Goal: Task Accomplishment & Management: Use online tool/utility

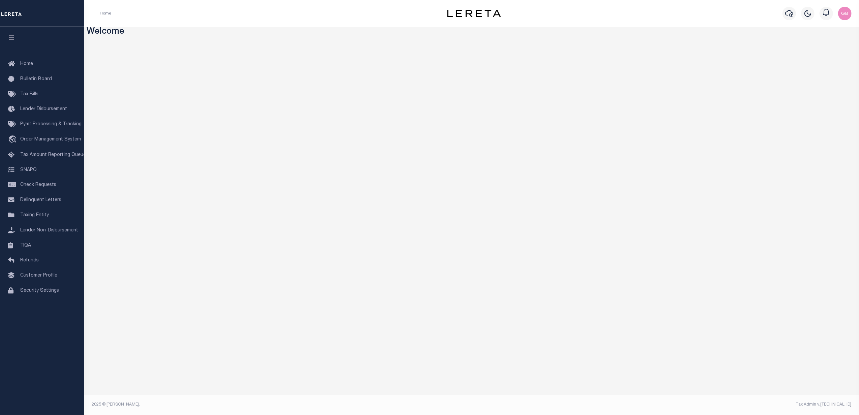
drag, startPoint x: 31, startPoint y: 217, endPoint x: 96, endPoint y: 238, distance: 68.5
click at [31, 217] on span "Taxing Entity" at bounding box center [34, 215] width 29 height 5
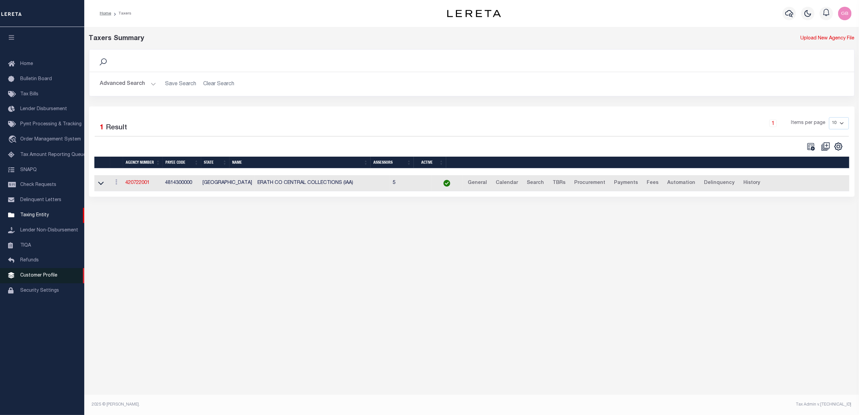
click at [38, 278] on span "Customer Profile" at bounding box center [38, 275] width 37 height 5
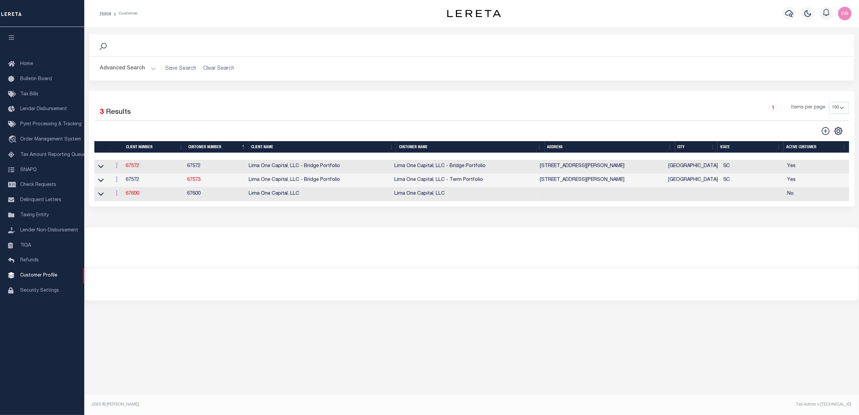
click at [139, 63] on button "Advanced Search" at bounding box center [128, 68] width 56 height 13
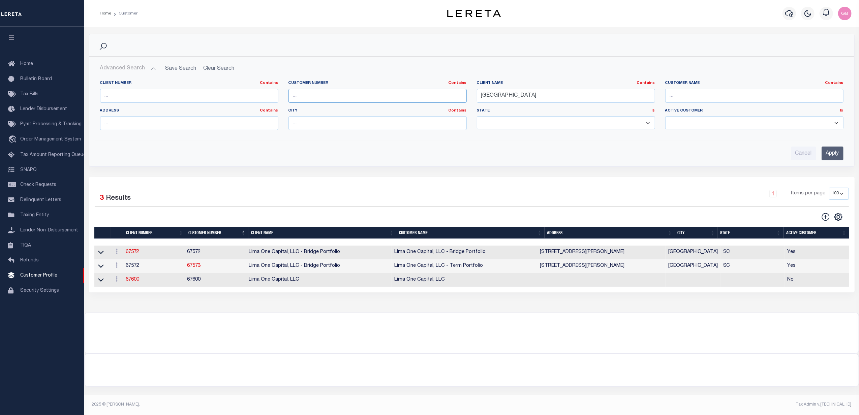
click at [341, 96] on input "text" at bounding box center [378, 96] width 178 height 14
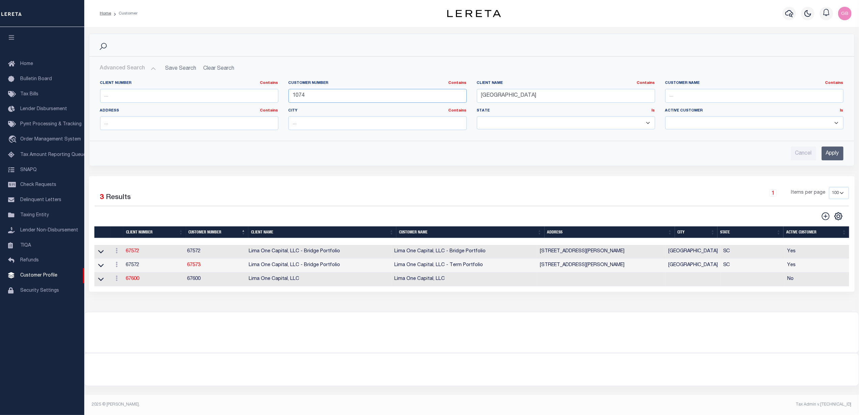
type input "1074"
click at [838, 153] on input "Apply" at bounding box center [833, 154] width 22 height 14
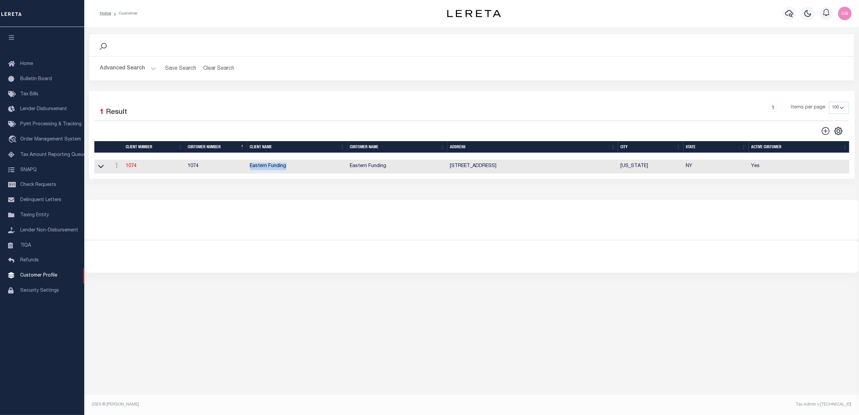
drag, startPoint x: 293, startPoint y: 169, endPoint x: 249, endPoint y: 169, distance: 43.8
click at [249, 169] on td "Eastern Funding" at bounding box center [297, 167] width 100 height 14
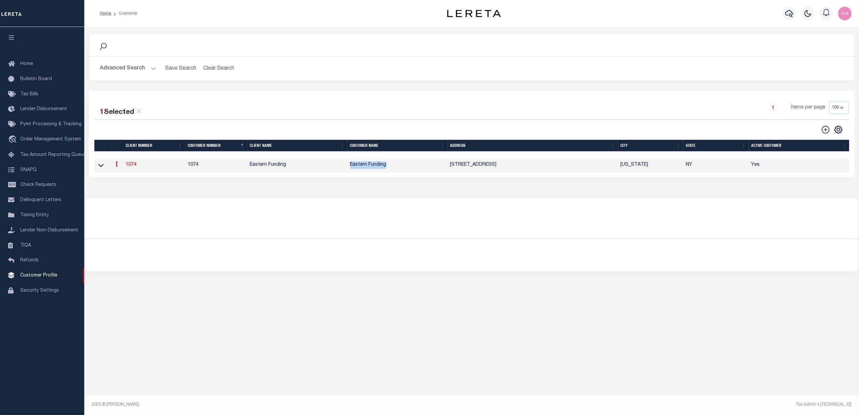
drag, startPoint x: 369, startPoint y: 168, endPoint x: 350, endPoint y: 169, distance: 19.2
click at [350, 169] on td "Eastern Funding" at bounding box center [398, 165] width 100 height 14
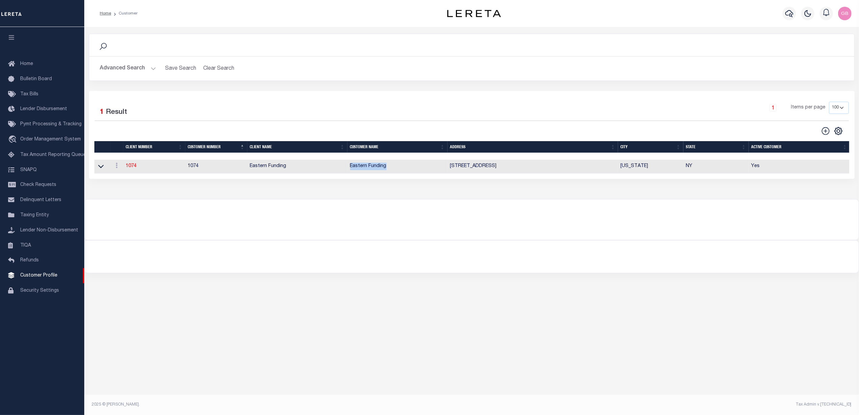
copy td "Eastern Funding"
click at [150, 69] on button "Advanced Search" at bounding box center [128, 68] width 56 height 13
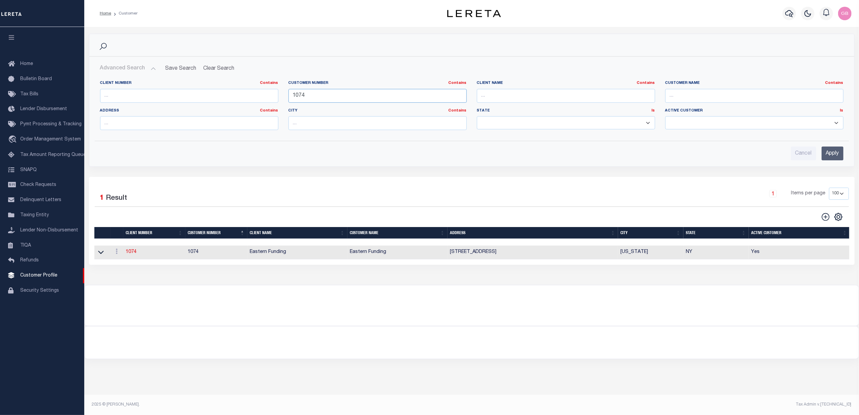
drag, startPoint x: 317, startPoint y: 96, endPoint x: 265, endPoint y: 96, distance: 52.3
click at [266, 96] on div "Client Number Contains Contains Is Customer Number Contains Contains Is 1074 Is" at bounding box center [472, 108] width 754 height 55
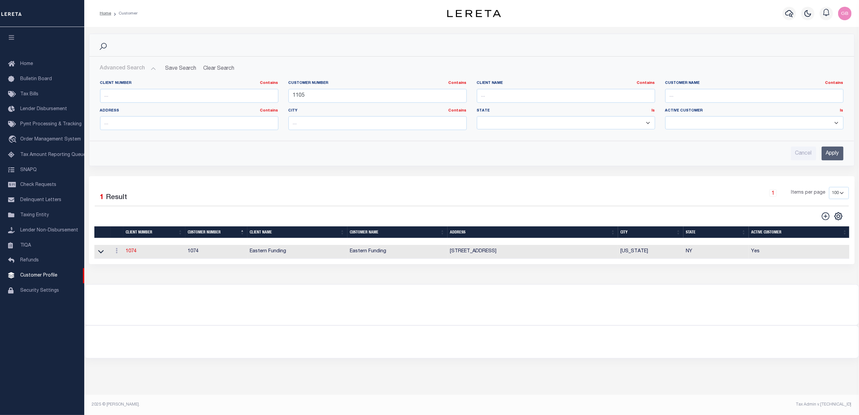
click at [832, 153] on input "Apply" at bounding box center [833, 154] width 22 height 14
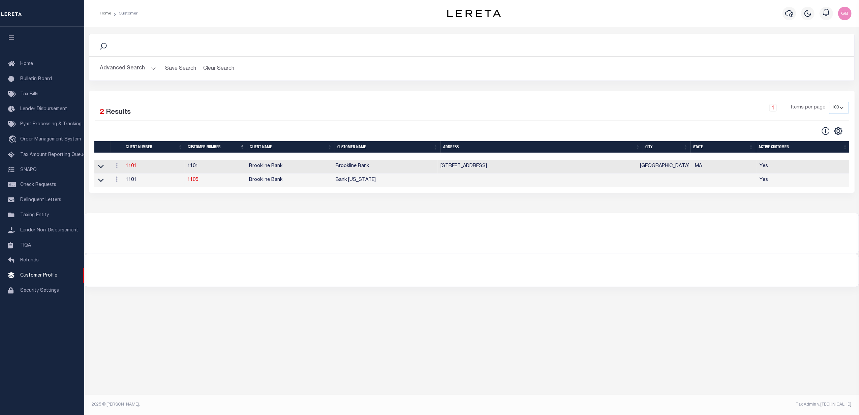
drag, startPoint x: 397, startPoint y: 182, endPoint x: 334, endPoint y: 185, distance: 62.1
click at [334, 185] on tr "ACTIONS View 1101 1105 Brookline Bank Bank Rhode Island Yes" at bounding box center [472, 181] width 756 height 14
copy tr "Bank Rhode Island"
drag, startPoint x: 297, startPoint y: 370, endPoint x: 297, endPoint y: 364, distance: 6.1
click at [297, 368] on div "Search Advanced Search Save Search Clear Search CustomerSearchGridWrapper_dynam…" at bounding box center [471, 214] width 775 height 374
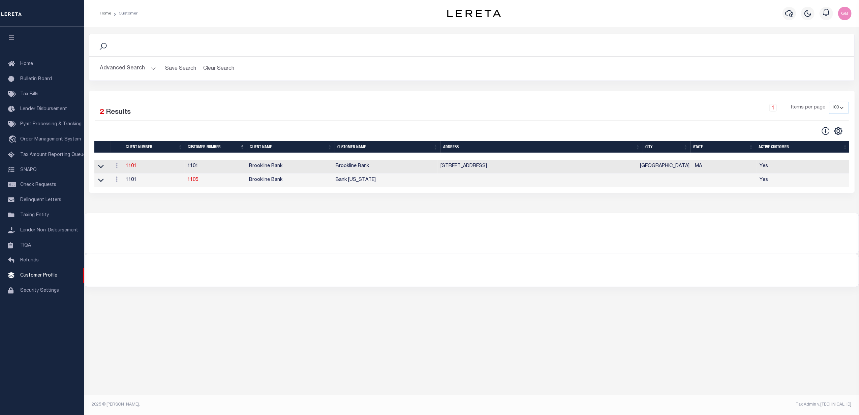
click at [140, 67] on button "Advanced Search" at bounding box center [128, 68] width 56 height 13
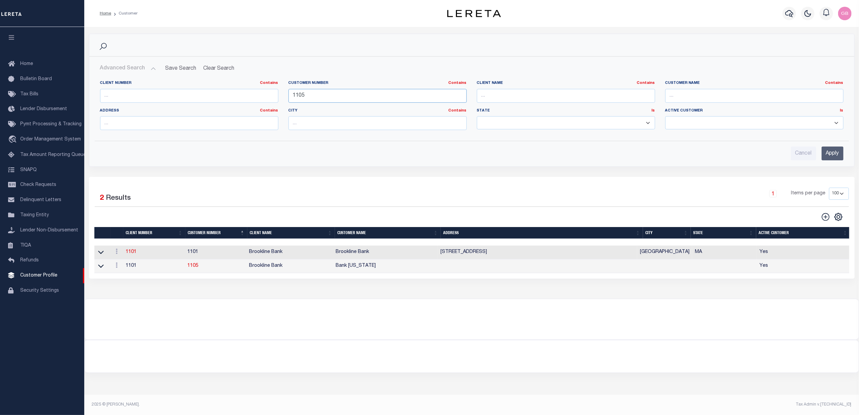
drag, startPoint x: 323, startPoint y: 95, endPoint x: 270, endPoint y: 93, distance: 52.6
click at [271, 94] on div "Client Number Contains Contains Is Customer Number Contains Contains Is 1105 Is" at bounding box center [472, 108] width 754 height 55
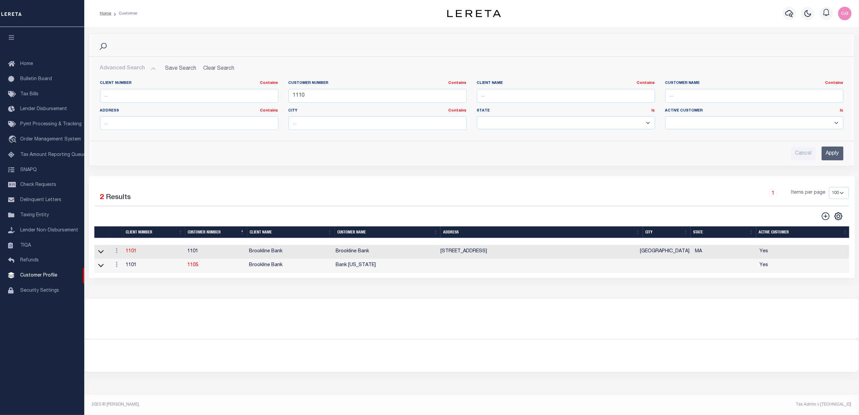
click at [834, 152] on input "Apply" at bounding box center [833, 154] width 22 height 14
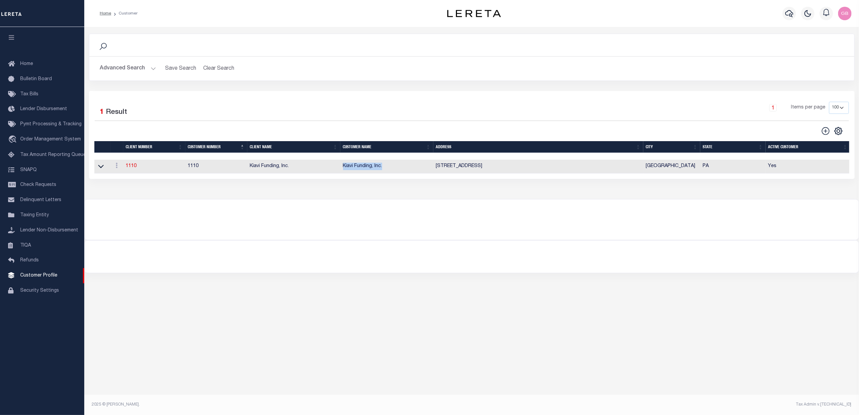
drag, startPoint x: 382, startPoint y: 170, endPoint x: 338, endPoint y: 171, distance: 43.8
click at [338, 171] on tr "ACTIONS View 1110 1110 Kiavi Funding, Inc. Kiavi Funding, Inc. 2 Allegheny Cent…" at bounding box center [472, 167] width 756 height 14
copy tr "Kiavi Funding, Inc."
click at [152, 68] on button "Advanced Search" at bounding box center [128, 68] width 56 height 13
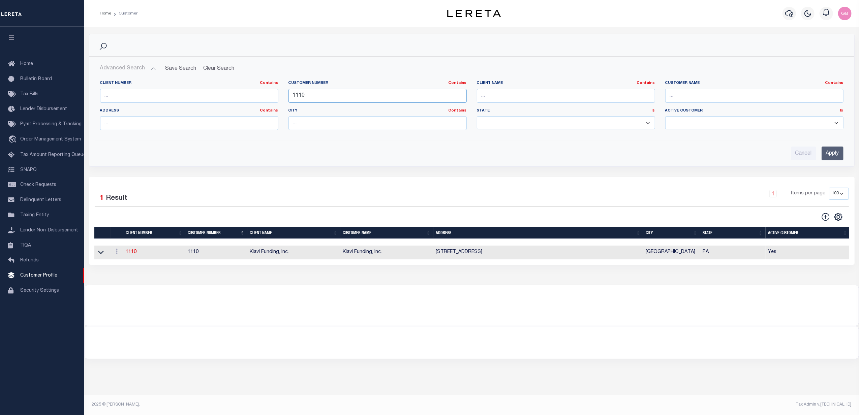
drag, startPoint x: 291, startPoint y: 94, endPoint x: 283, endPoint y: 94, distance: 7.4
click at [284, 94] on div "Customer Number Contains Contains Is 1110" at bounding box center [378, 95] width 188 height 28
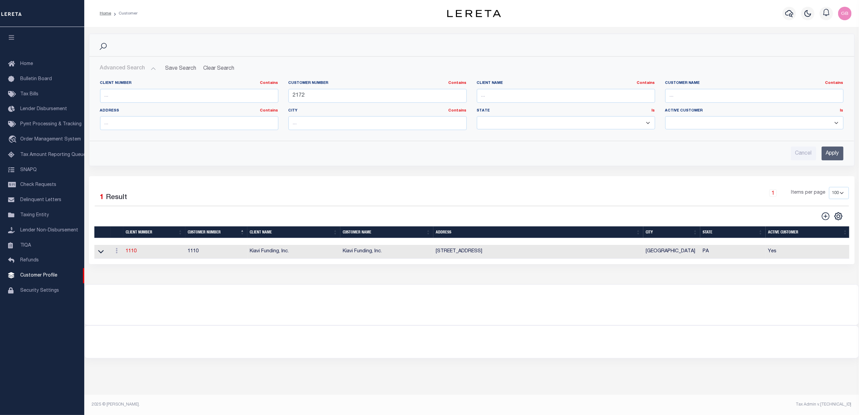
click at [832, 154] on input "Apply" at bounding box center [833, 154] width 22 height 14
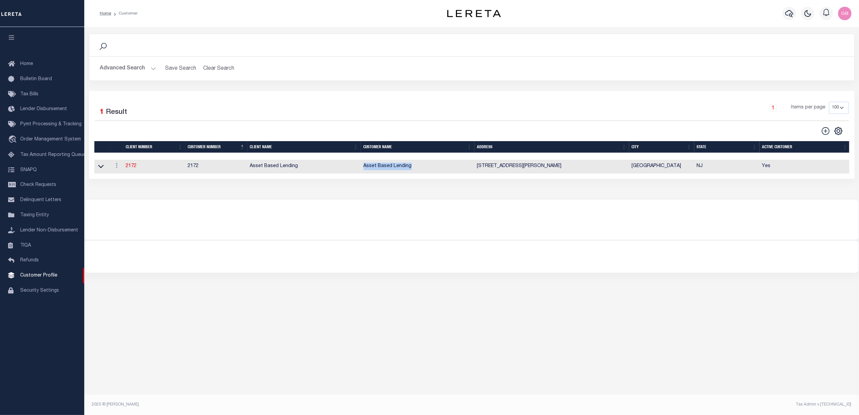
drag, startPoint x: 418, startPoint y: 169, endPoint x: 363, endPoint y: 169, distance: 54.6
click at [363, 169] on td "Asset Based Lending" at bounding box center [418, 167] width 114 height 14
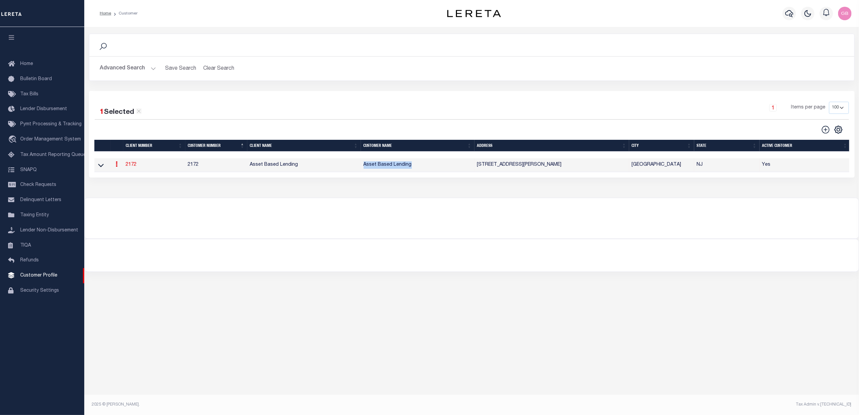
copy td "Asset Based Lending"
click at [145, 68] on button "Advanced Search" at bounding box center [128, 68] width 56 height 13
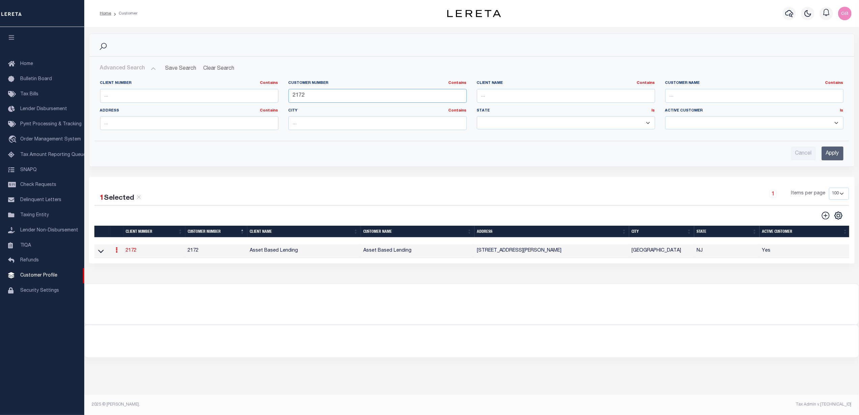
drag, startPoint x: 359, startPoint y: 98, endPoint x: 245, endPoint y: 98, distance: 114.6
click at [245, 98] on div "Client Number Contains Contains Is Customer Number Contains Contains Is 2172 Is" at bounding box center [472, 108] width 754 height 55
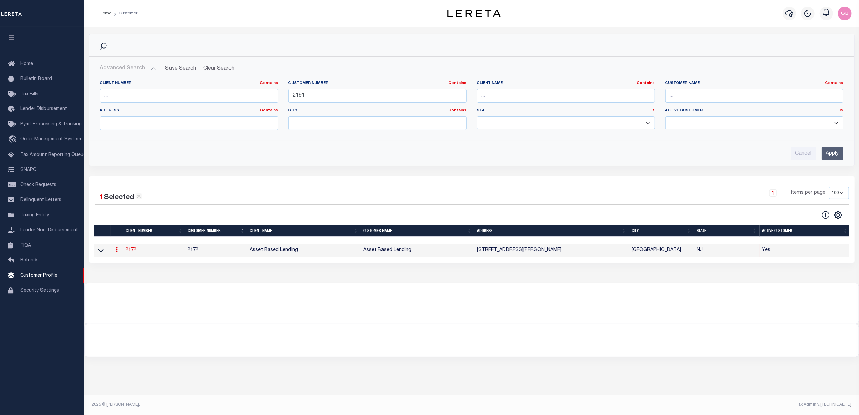
click at [832, 156] on input "Apply" at bounding box center [833, 154] width 22 height 14
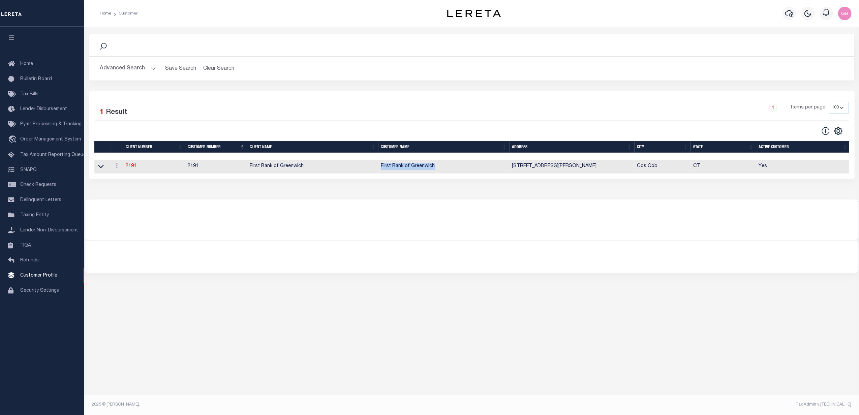
drag, startPoint x: 446, startPoint y: 171, endPoint x: 374, endPoint y: 172, distance: 71.8
click at [374, 172] on tr "ACTIONS View 2191 2191 First Bank of Greenwich First Bank of Greenwich 444 E. P…" at bounding box center [472, 167] width 756 height 14
copy tr "First Bank of Greenwich"
click at [125, 70] on button "Advanced Search" at bounding box center [128, 68] width 56 height 13
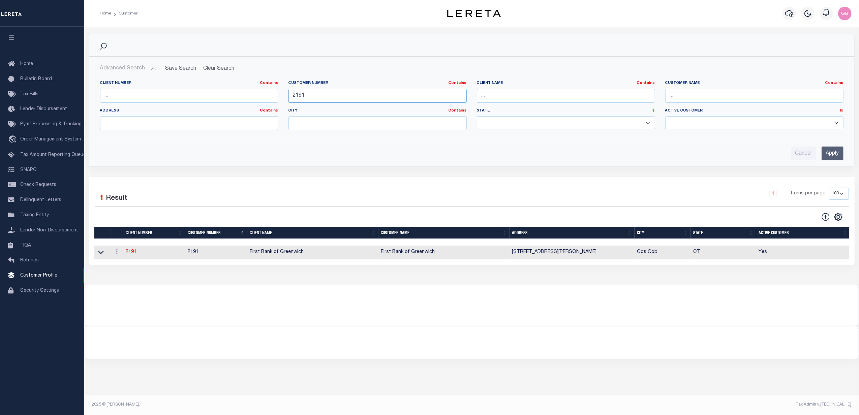
click at [321, 96] on input "2191" at bounding box center [378, 96] width 178 height 14
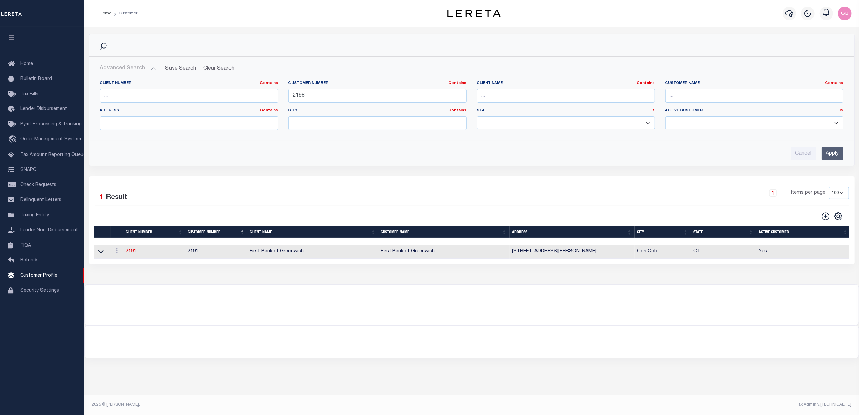
click at [824, 155] on input "Apply" at bounding box center [833, 154] width 22 height 14
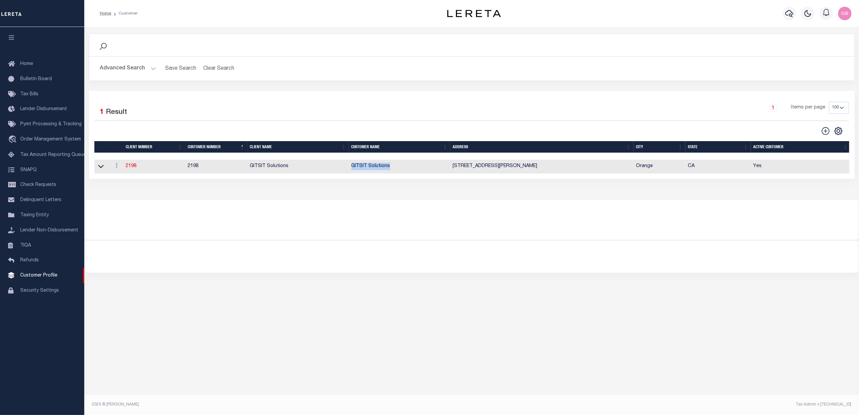
drag, startPoint x: 391, startPoint y: 169, endPoint x: 349, endPoint y: 169, distance: 42.5
click at [349, 169] on td "GITSIT Solutions" at bounding box center [399, 167] width 101 height 14
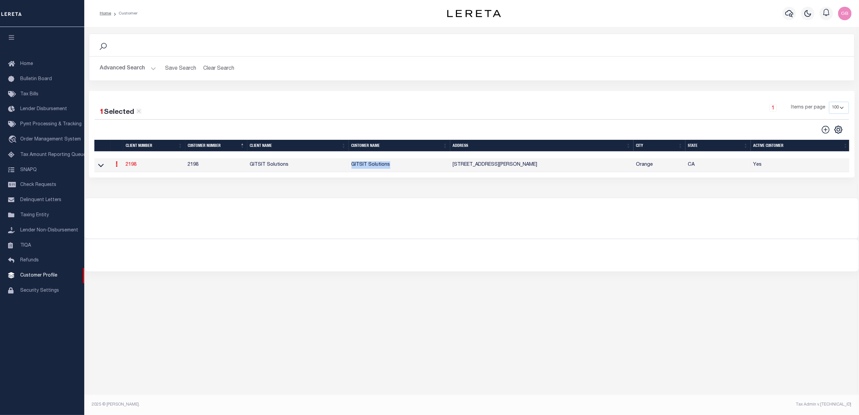
copy td "GITSIT Solutions"
click at [742, 272] on div at bounding box center [472, 255] width 775 height 32
click at [142, 69] on button "Advanced Search" at bounding box center [128, 68] width 56 height 13
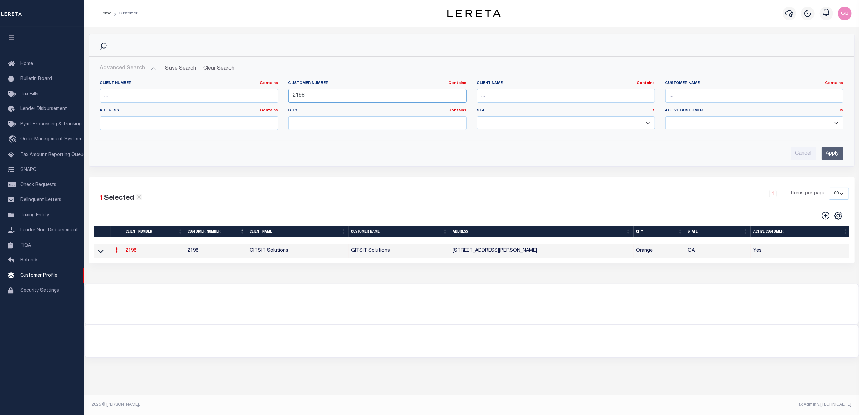
drag, startPoint x: 312, startPoint y: 97, endPoint x: 241, endPoint y: 93, distance: 70.6
click at [241, 93] on div "Client Number Contains Contains Is Customer Number Contains Contains Is 2198 Is" at bounding box center [472, 108] width 754 height 55
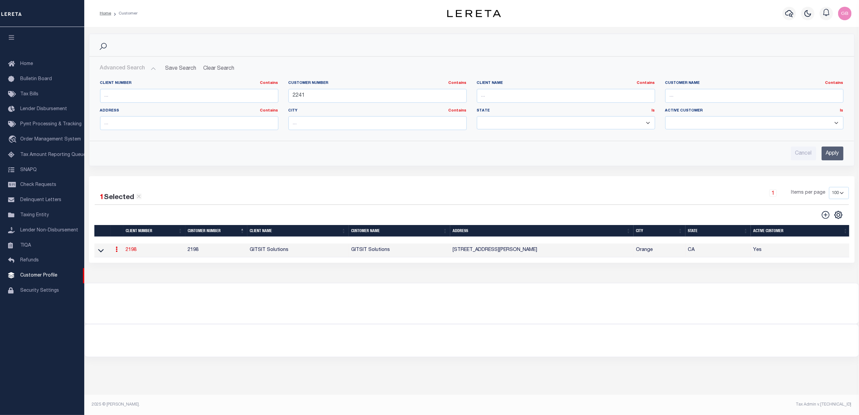
click at [826, 154] on input "Apply" at bounding box center [833, 154] width 22 height 14
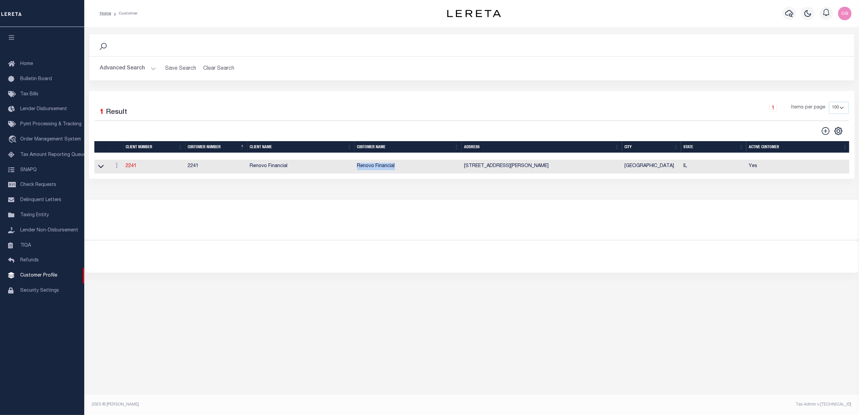
drag, startPoint x: 401, startPoint y: 169, endPoint x: 358, endPoint y: 171, distance: 43.5
click at [358, 171] on td "Renovo Financial" at bounding box center [408, 167] width 107 height 14
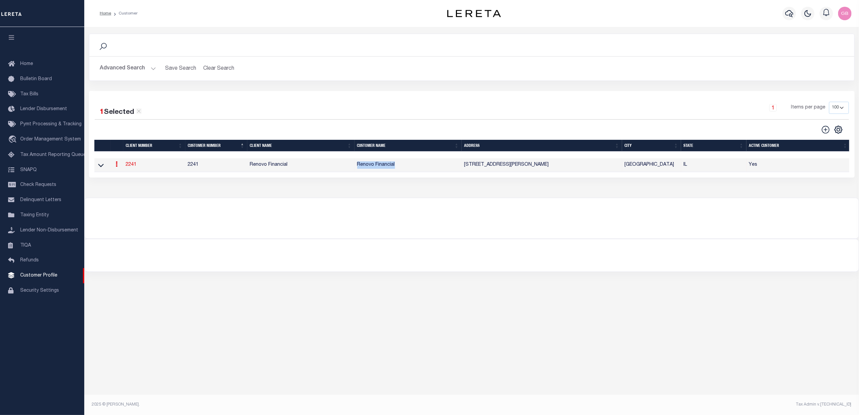
copy td "Renovo Financial"
drag, startPoint x: 619, startPoint y: 343, endPoint x: 474, endPoint y: 291, distance: 154.2
click at [610, 341] on div "Search Advanced Search Save Search Clear Search CustomerSearchGridWrapper_dynam…" at bounding box center [471, 214] width 775 height 374
click at [150, 70] on button "Advanced Search" at bounding box center [128, 68] width 56 height 13
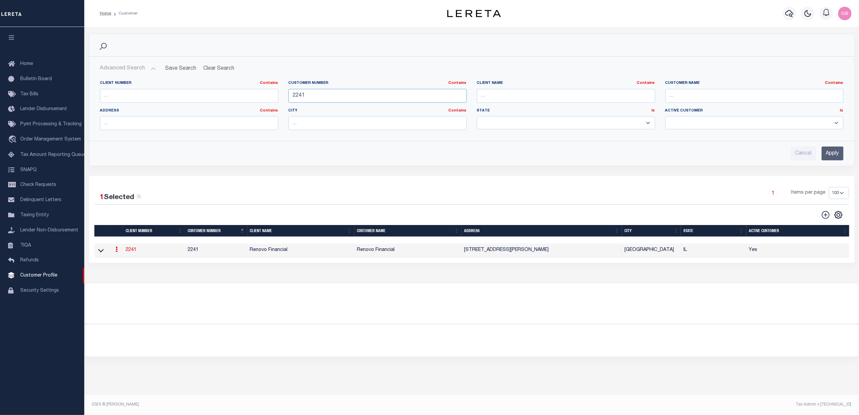
drag, startPoint x: 355, startPoint y: 98, endPoint x: 261, endPoint y: 103, distance: 94.2
click at [262, 103] on div "Client Number Contains Contains Is Customer Number Contains Contains Is 2241 Is" at bounding box center [472, 108] width 754 height 55
click at [835, 156] on input "Apply" at bounding box center [833, 154] width 22 height 14
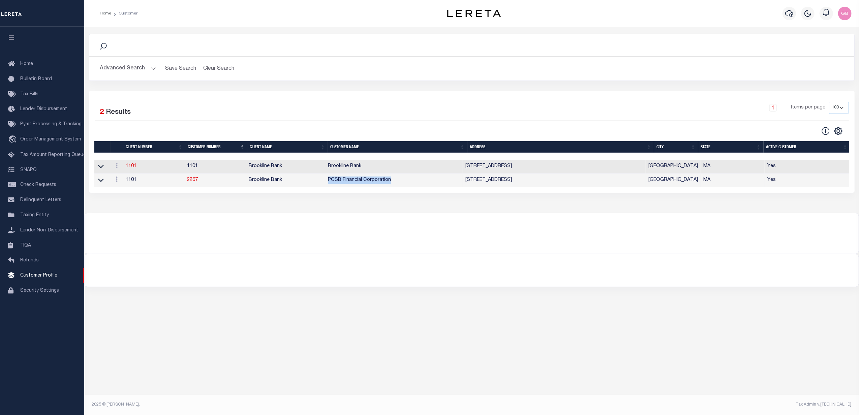
drag, startPoint x: 398, startPoint y: 183, endPoint x: 328, endPoint y: 189, distance: 70.4
click at [328, 187] on td "PCSB Financial Corporation" at bounding box center [394, 181] width 138 height 14
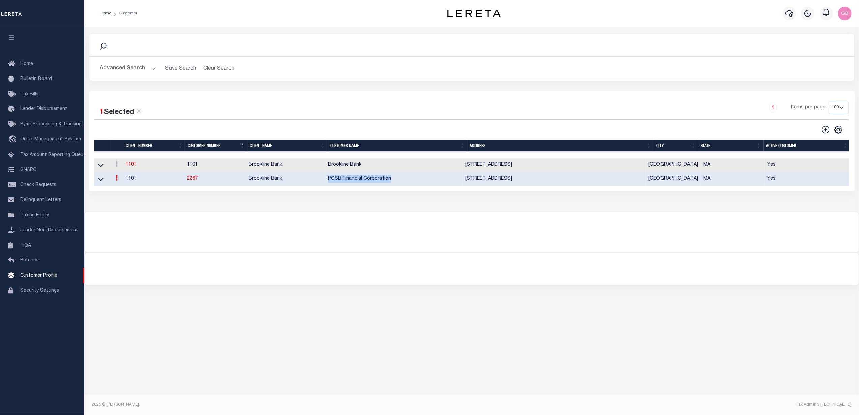
copy td "PCSB Financial Corporation"
click at [144, 68] on button "Advanced Search" at bounding box center [128, 68] width 56 height 13
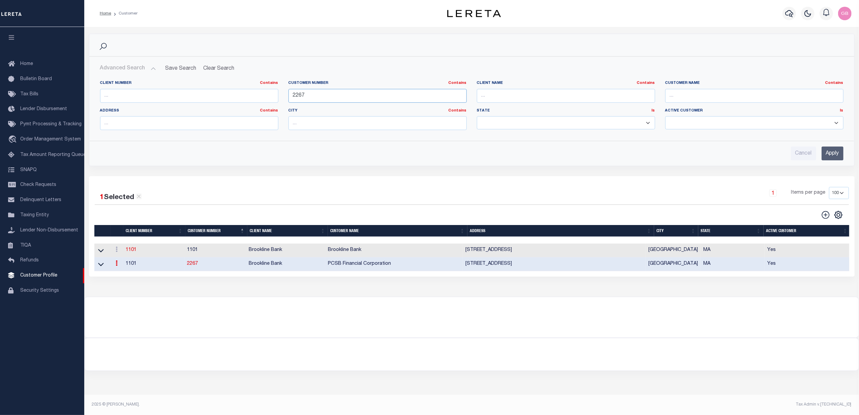
drag, startPoint x: 343, startPoint y: 90, endPoint x: 288, endPoint y: 80, distance: 56.2
click at [297, 96] on input "2267" at bounding box center [378, 96] width 178 height 14
type input "2273"
click at [833, 157] on input "Apply" at bounding box center [833, 154] width 22 height 14
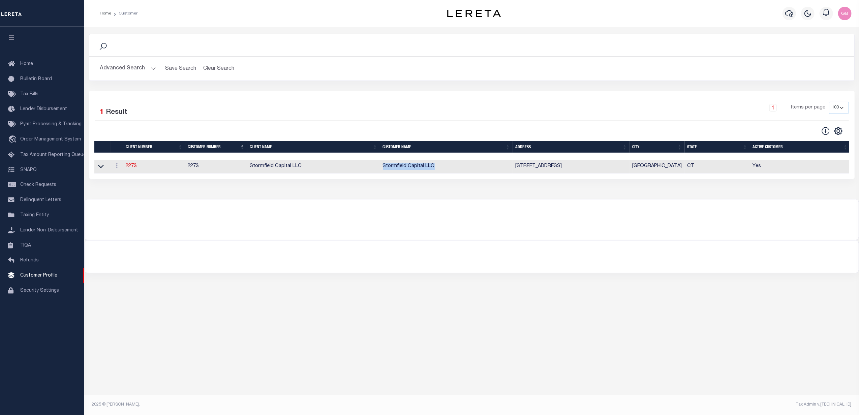
drag, startPoint x: 438, startPoint y: 169, endPoint x: 378, endPoint y: 169, distance: 59.3
click at [378, 169] on tr "ACTIONS View 2273 2273 Stormfield Capital LLC Stormfield Capital LLC 200 Pequot…" at bounding box center [472, 167] width 757 height 14
copy tr "Stormfield Capital LLC"
click at [29, 218] on span "Taxing Entity" at bounding box center [34, 215] width 29 height 5
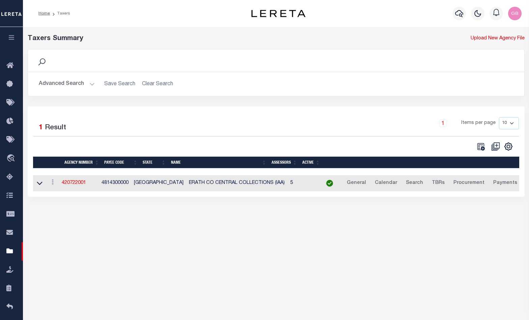
click at [92, 83] on button "Advanced Search" at bounding box center [67, 84] width 56 height 13
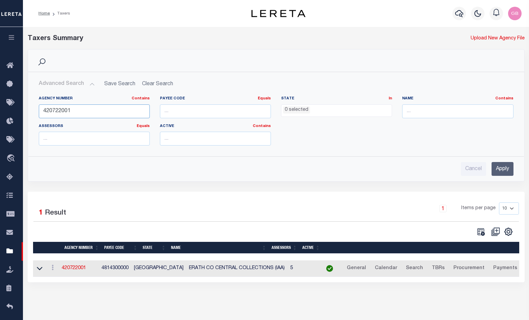
drag, startPoint x: 84, startPoint y: 113, endPoint x: -20, endPoint y: 112, distance: 104.2
click at [0, 112] on html "Home Taxers" at bounding box center [264, 178] width 529 height 357
type input "060020233"
click at [506, 171] on input "Apply" at bounding box center [502, 169] width 22 height 14
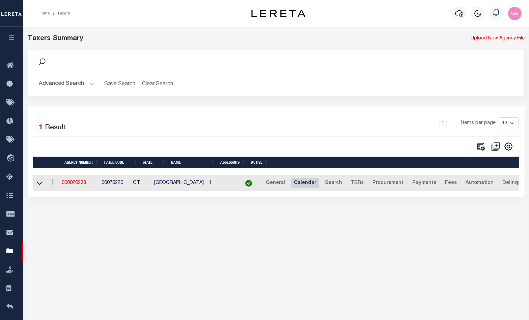
click at [319, 182] on link "Calendar" at bounding box center [305, 183] width 28 height 11
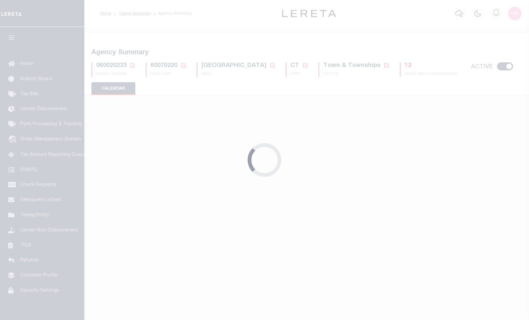
checkbox input "false"
type input "1"
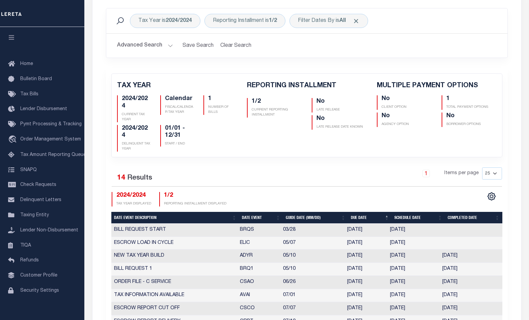
scroll to position [45, 0]
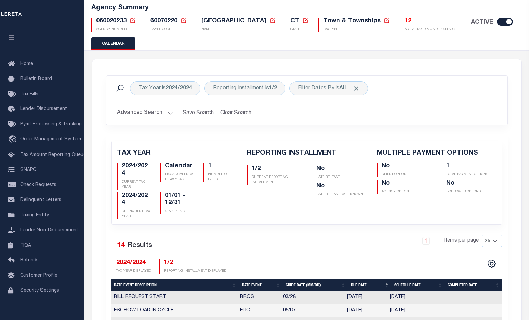
click at [133, 21] on icon at bounding box center [132, 21] width 6 height 6
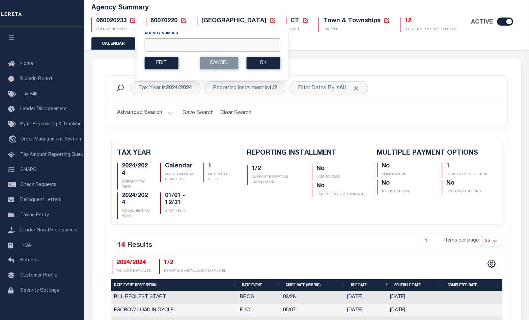
click at [177, 46] on input "Agency Number" at bounding box center [212, 44] width 136 height 13
type input "060060222"
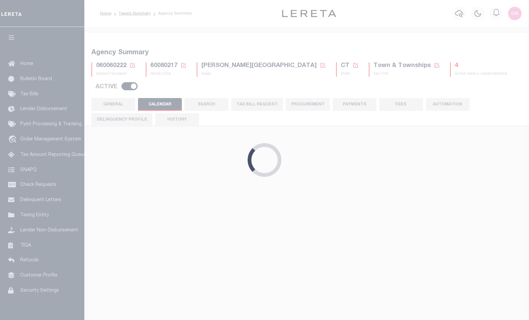
scroll to position [6, 0]
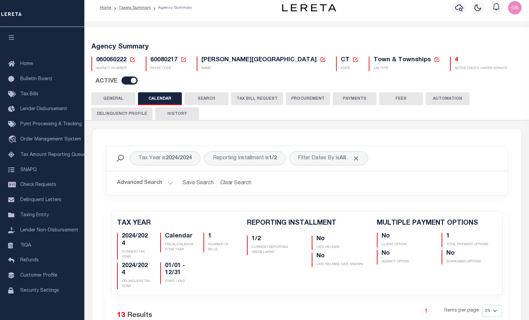
checkbox input "false"
type input "1"
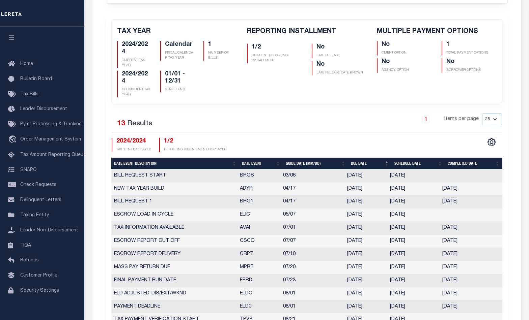
scroll to position [225, 0]
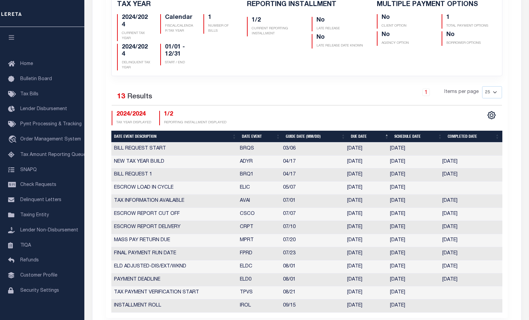
drag, startPoint x: 416, startPoint y: 48, endPoint x: 376, endPoint y: 59, distance: 41.3
click at [416, 48] on div "MULTIPLE PAYMENT OPTIONS No CLIENT OPTION 1 TOTAL PAYMENT OPTIONS No AGENCY OPT…" at bounding box center [437, 36] width 130 height 70
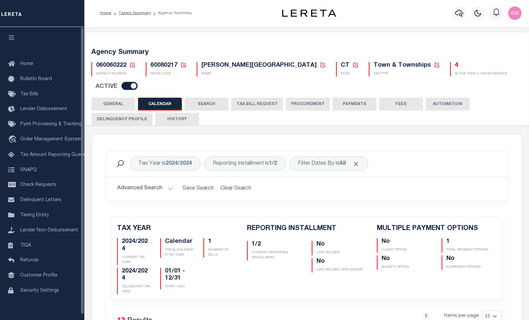
scroll to position [0, 0]
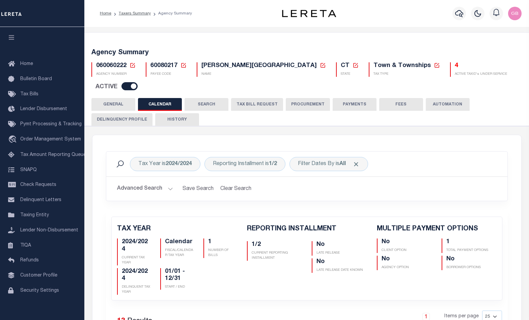
click at [131, 64] on icon at bounding box center [132, 65] width 6 height 6
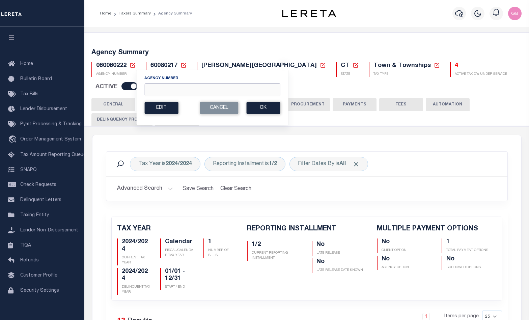
click at [173, 92] on input "Agency Number" at bounding box center [212, 89] width 136 height 13
type input "060070103"
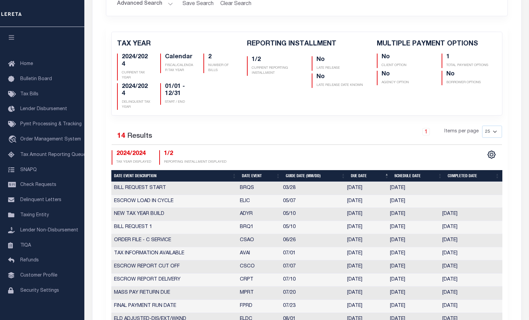
scroll to position [225, 0]
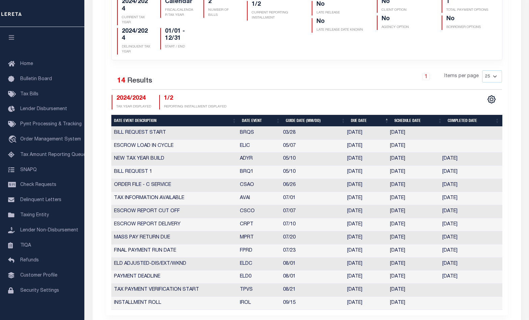
click at [410, 51] on div "MULTIPLE PAYMENT OPTIONS No CLIENT OPTION 1 TOTAL PAYMENT OPTIONS No AGENCY OPT…" at bounding box center [437, 20] width 130 height 70
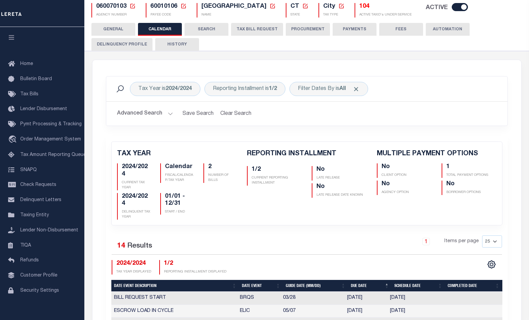
scroll to position [45, 0]
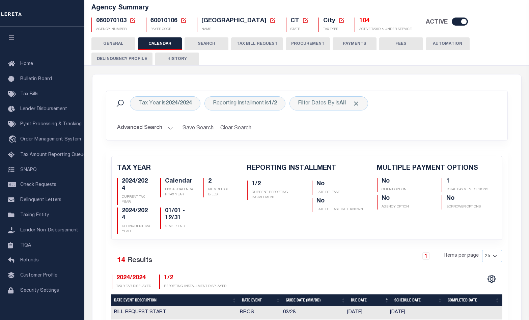
click at [133, 19] on icon at bounding box center [132, 21] width 6 height 6
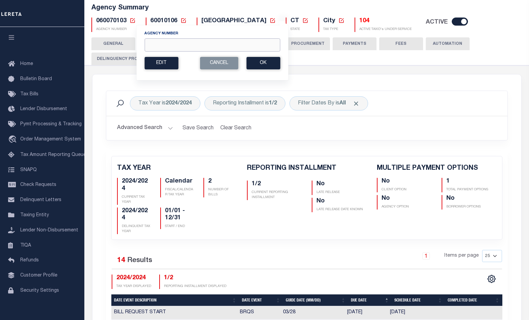
drag, startPoint x: 161, startPoint y: 45, endPoint x: 167, endPoint y: 35, distance: 11.5
click at [161, 45] on input "Agency Number" at bounding box center [212, 44] width 136 height 13
type input "060070209"
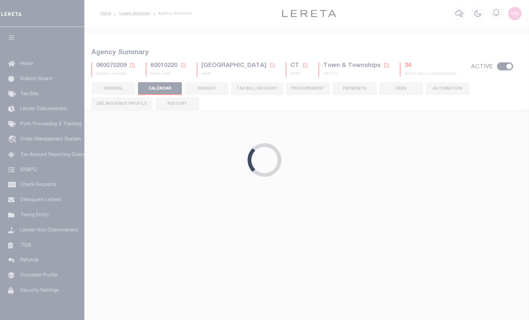
checkbox input "false"
type input "1"
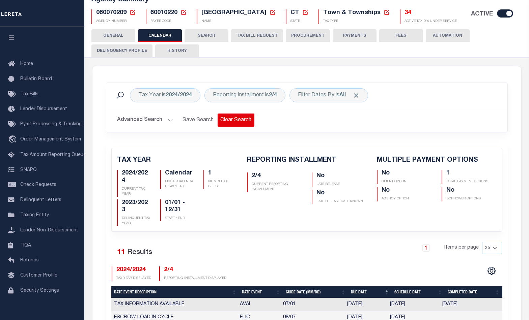
scroll to position [45, 0]
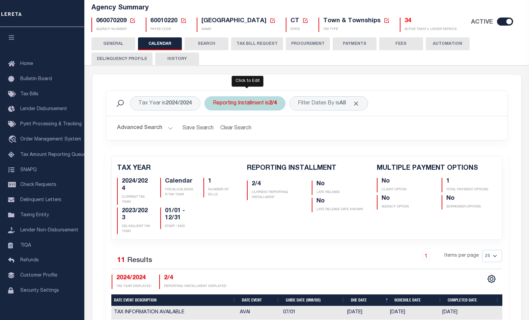
click at [262, 104] on div "Reporting Installment is 2/4" at bounding box center [244, 103] width 81 height 14
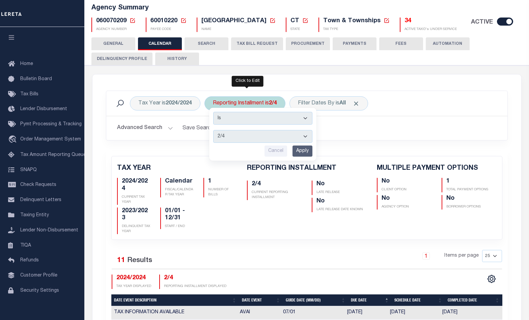
click at [252, 136] on select "1/4 2/4 3/4 4/4" at bounding box center [262, 136] width 99 height 13
select select "1/4"
click at [214, 130] on select "1/4 2/4 3/4 4/4" at bounding box center [262, 136] width 99 height 13
click at [307, 151] on input "Apply" at bounding box center [302, 151] width 20 height 11
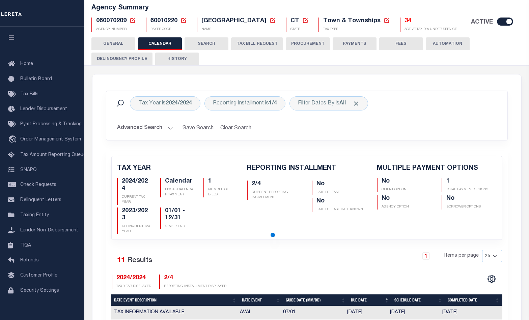
checkbox input "false"
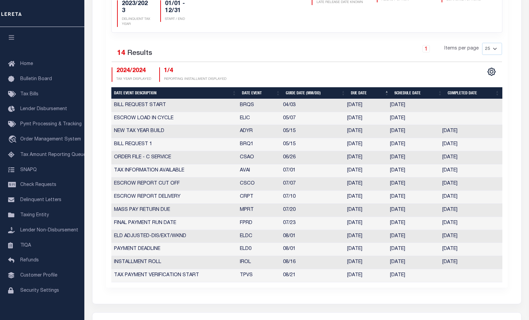
scroll to position [270, 0]
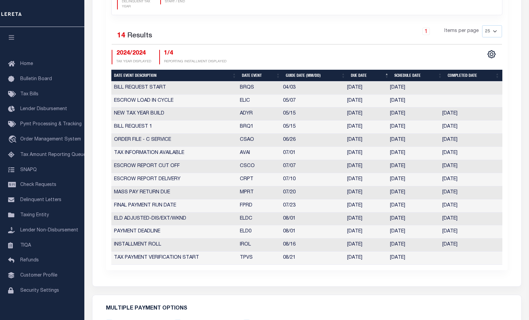
drag, startPoint x: 402, startPoint y: 28, endPoint x: 399, endPoint y: 36, distance: 8.0
click at [402, 28] on div "1 Items per page 25 50 125 150 175 200" at bounding box center [356, 34] width 290 height 18
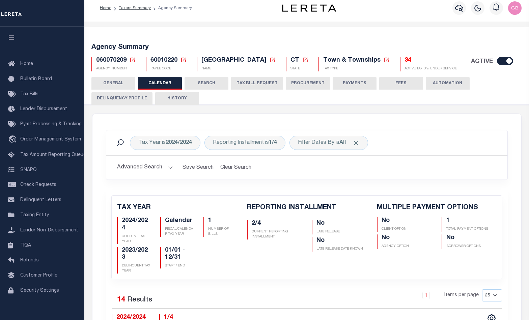
scroll to position [0, 0]
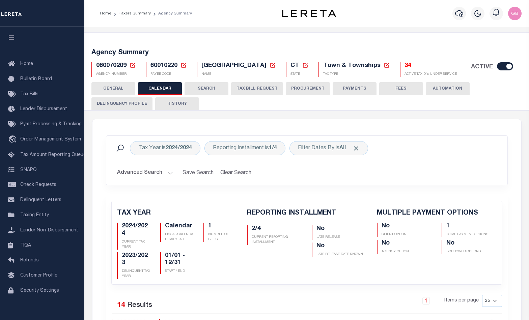
click at [128, 62] on div "060070209 Agency Number Edit Cancel Ok" at bounding box center [306, 67] width 441 height 20
click at [132, 65] on icon at bounding box center [132, 65] width 6 height 6
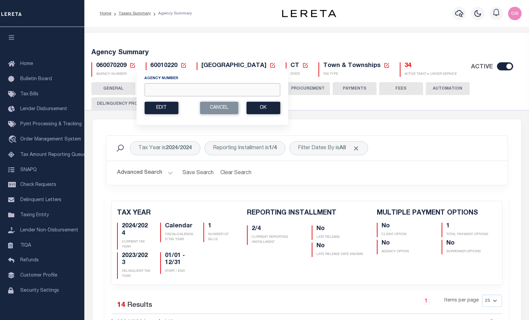
click at [163, 87] on input "Agency Number" at bounding box center [212, 89] width 136 height 13
type input "060070215"
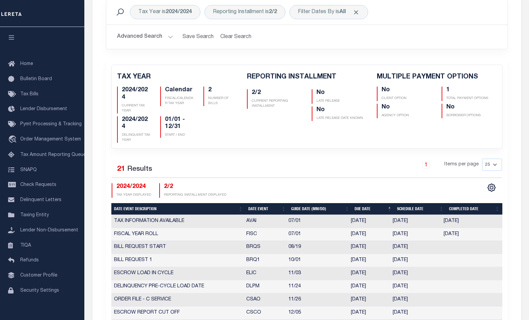
scroll to position [135, 0]
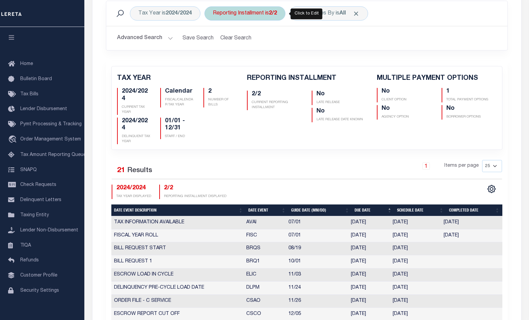
click at [259, 17] on div "Reporting Installment is 2/2" at bounding box center [244, 13] width 81 height 14
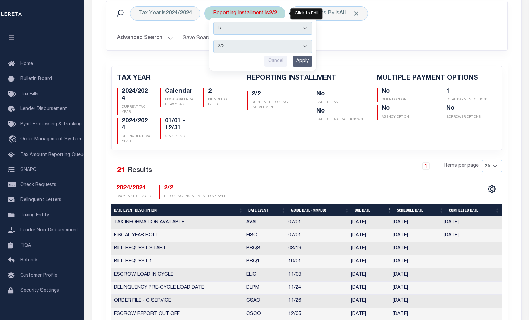
click at [252, 50] on select "1/2 2/2" at bounding box center [262, 46] width 99 height 13
select select "1/2"
click at [214, 40] on select "1/2 2/2" at bounding box center [262, 46] width 99 height 13
click at [304, 61] on input "Apply" at bounding box center [302, 61] width 20 height 11
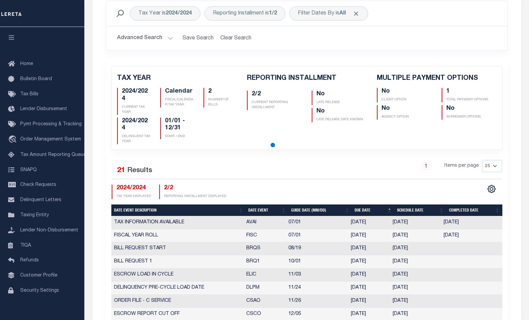
checkbox input "false"
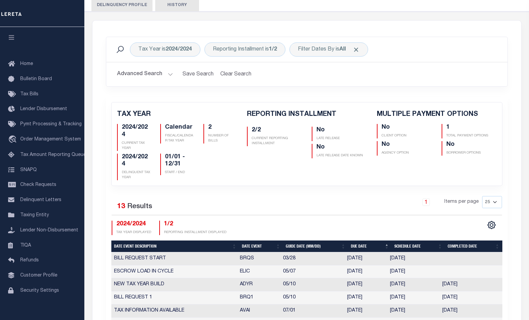
scroll to position [0, 0]
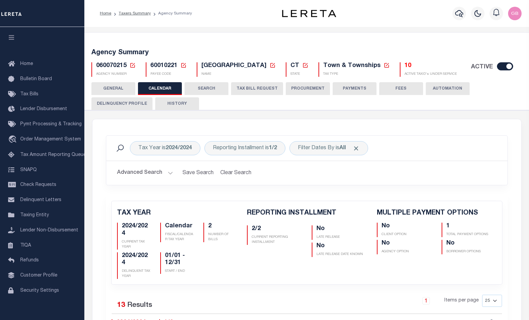
click at [130, 62] on div "060070215 Agency Number Edit Cancel Ok" at bounding box center [306, 67] width 441 height 20
click at [127, 65] on h5 "060070215 Agency Number Edit Cancel Ok Cancel Ok" at bounding box center [115, 65] width 39 height 7
click at [132, 66] on icon at bounding box center [132, 65] width 5 height 5
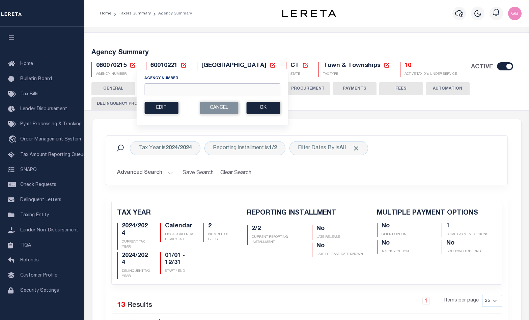
drag, startPoint x: 206, startPoint y: 93, endPoint x: 208, endPoint y: 84, distance: 9.7
click at [206, 93] on input "Agency Number" at bounding box center [212, 89] width 136 height 13
type input "060070217"
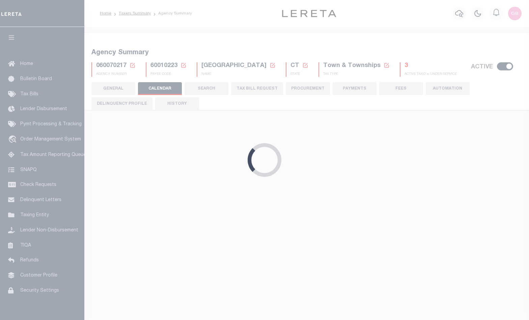
checkbox input "false"
type input "1"
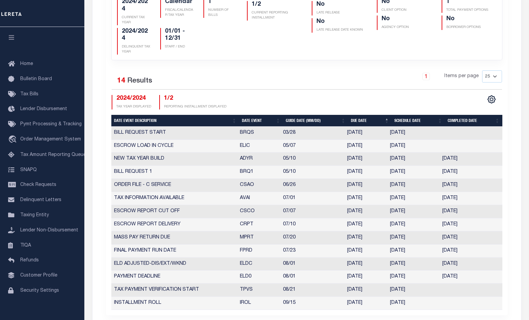
scroll to position [225, 0]
click at [412, 61] on div "TAX YEAR 2024/2024 CURRENT TAX YEAR Calendar FISCAL/CALENDAR TAX YEAR 1" at bounding box center [307, 143] width 402 height 345
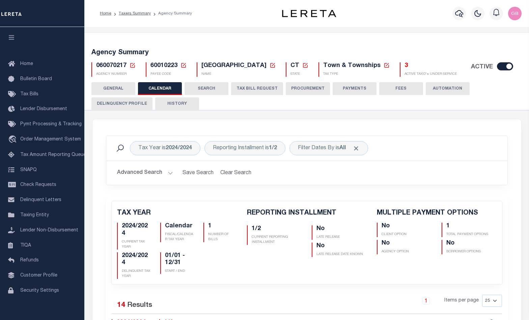
click at [133, 65] on icon at bounding box center [132, 65] width 5 height 5
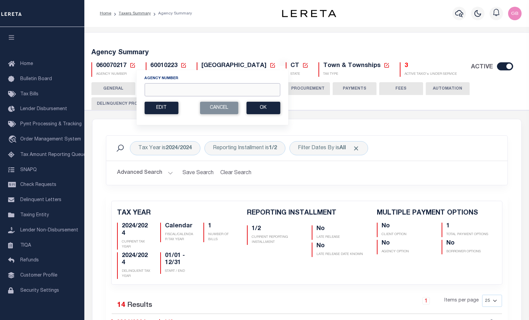
click at [175, 89] on input "Agency Number" at bounding box center [212, 89] width 136 height 13
type input "060090104"
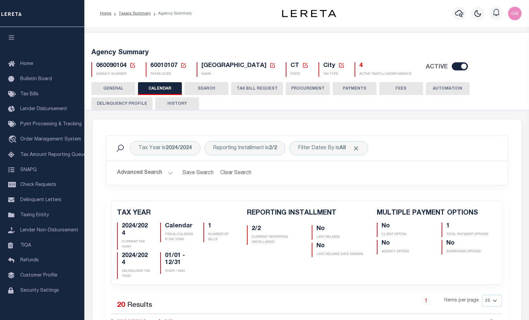
checkbox input "false"
type input "1"
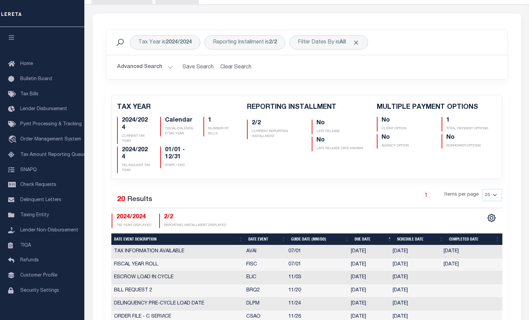
scroll to position [90, 0]
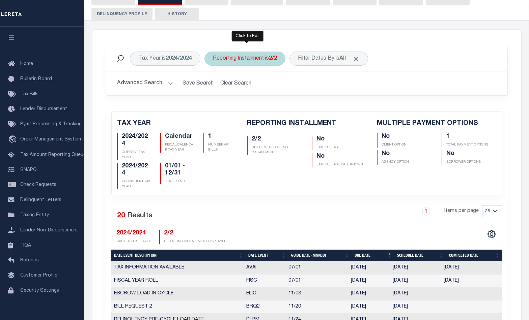
click at [263, 58] on div "Reporting Installment is 2/2" at bounding box center [244, 59] width 81 height 14
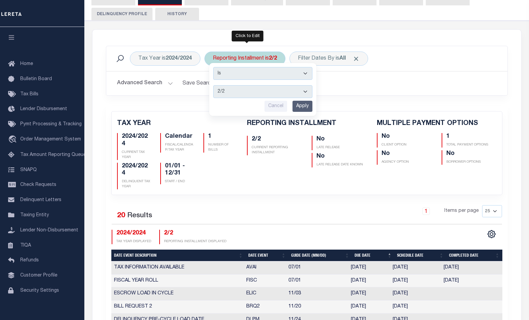
click at [250, 88] on select "1/2 2/2" at bounding box center [262, 91] width 99 height 13
select select "1/2"
click at [214, 86] on select "1/2 2/2" at bounding box center [262, 91] width 99 height 13
click at [299, 108] on input "Apply" at bounding box center [302, 106] width 20 height 11
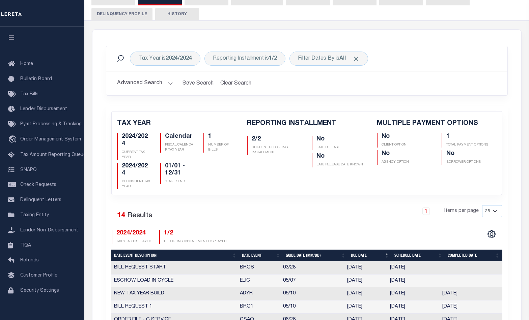
checkbox input "false"
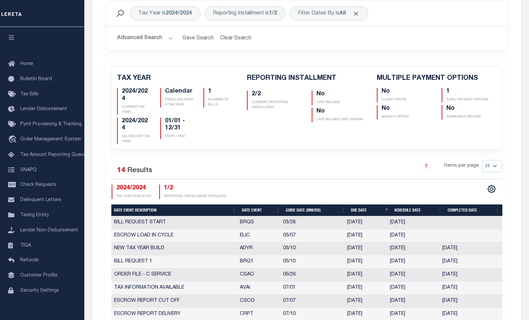
scroll to position [0, 0]
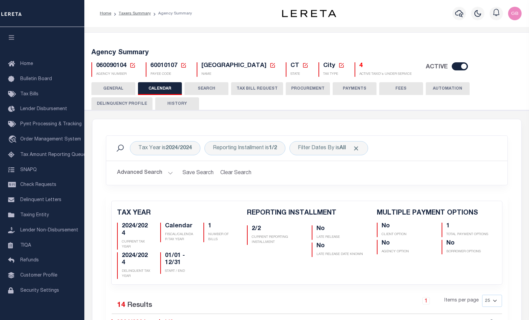
click at [130, 66] on icon at bounding box center [132, 65] width 6 height 6
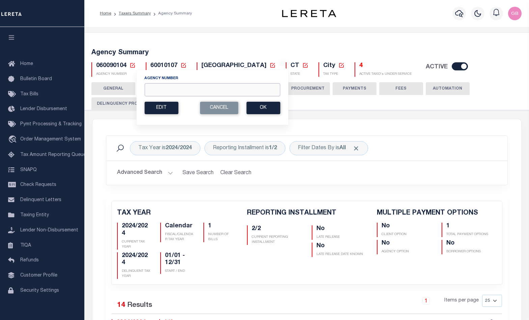
click at [165, 91] on input "Agency Number" at bounding box center [212, 89] width 136 height 13
type input "060090109"
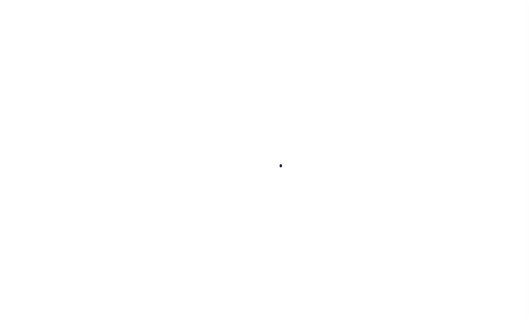
select select
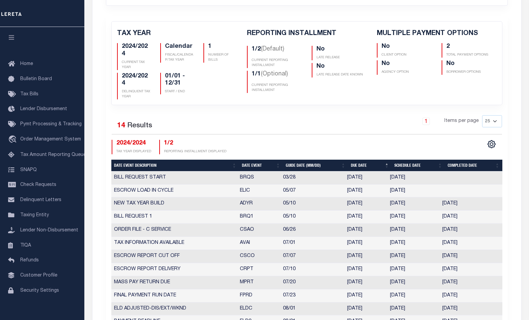
scroll to position [180, 0]
checkbox input "false"
type input "2"
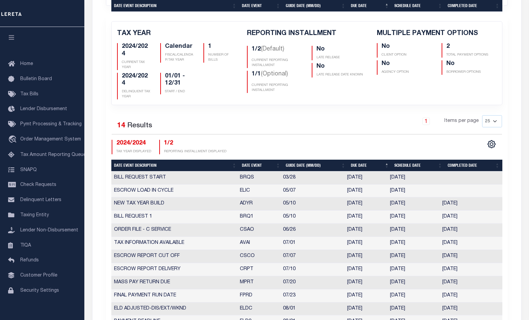
scroll to position [359, 0]
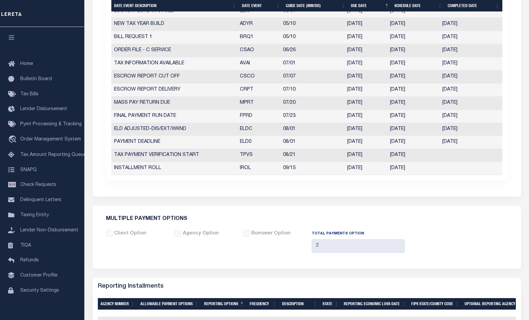
drag, startPoint x: 422, startPoint y: 156, endPoint x: 325, endPoint y: 124, distance: 101.8
click at [422, 156] on td "[DATE]" at bounding box center [413, 155] width 52 height 13
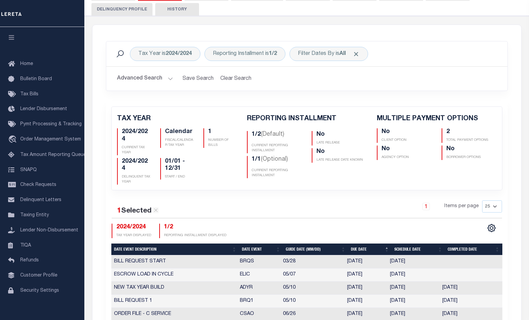
scroll to position [0, 0]
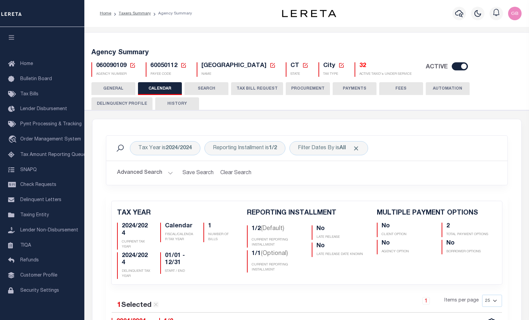
click at [132, 65] on icon at bounding box center [132, 65] width 6 height 6
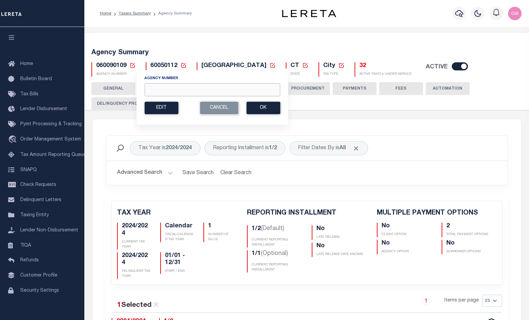
click at [159, 89] on input "Agency Number" at bounding box center [212, 89] width 136 height 13
type input "060090201"
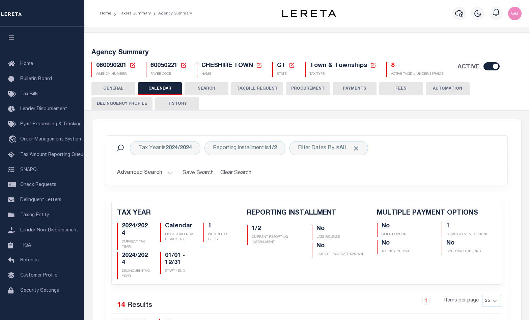
checkbox input "false"
type input "1"
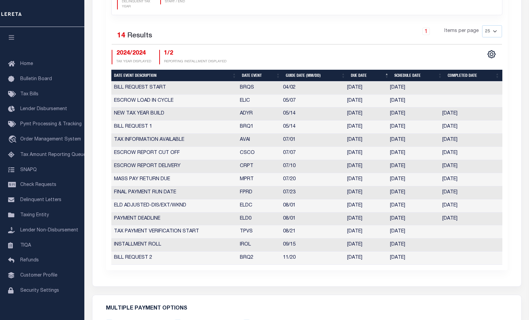
scroll to position [270, 0]
click at [235, 252] on td "INSTALLMENT ROLL" at bounding box center [174, 245] width 126 height 13
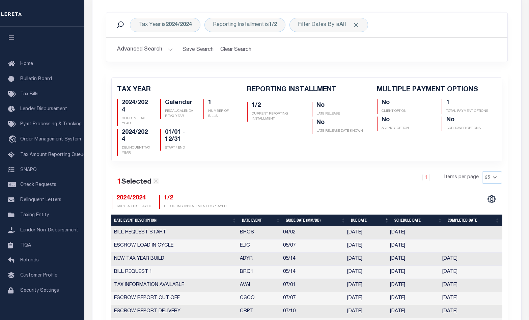
scroll to position [45, 0]
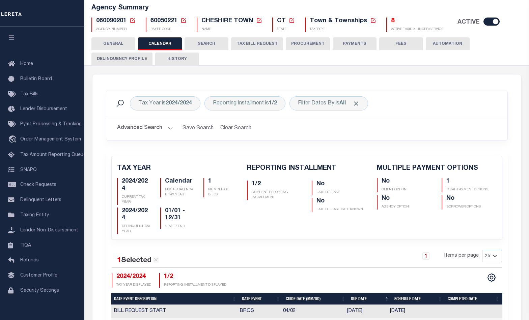
click at [133, 21] on icon at bounding box center [132, 21] width 6 height 6
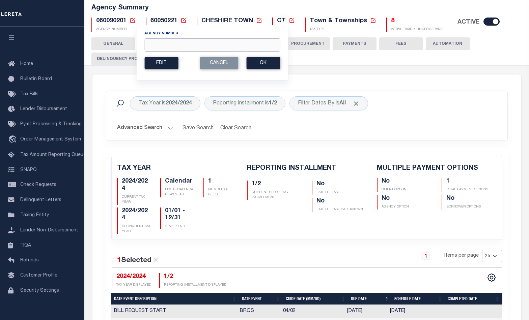
drag, startPoint x: 164, startPoint y: 44, endPoint x: 166, endPoint y: 35, distance: 8.7
click at [164, 44] on input "Agency Number" at bounding box center [212, 44] width 136 height 13
type input "060090207"
click at [258, 65] on button "Ok" at bounding box center [263, 63] width 34 height 12
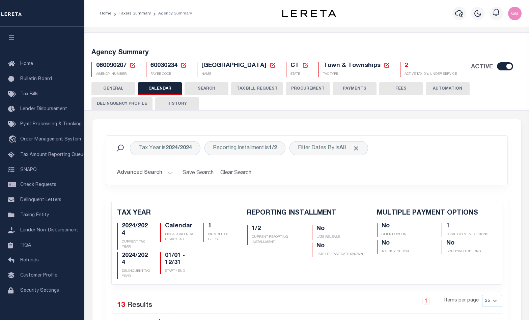
checkbox input "false"
type input "1"
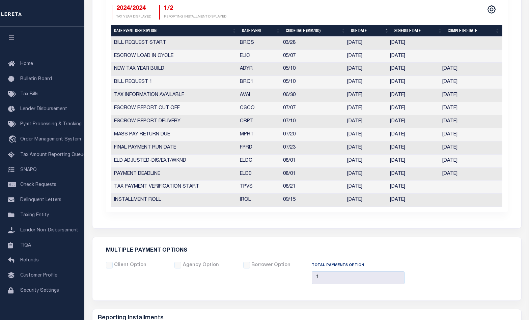
scroll to position [315, 0]
click at [464, 107] on td "[DATE]" at bounding box center [467, 108] width 56 height 13
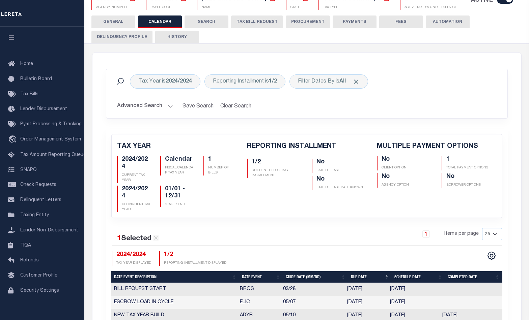
scroll to position [0, 0]
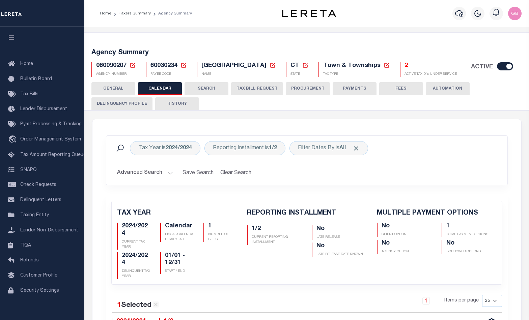
click at [135, 66] on icon at bounding box center [132, 65] width 6 height 6
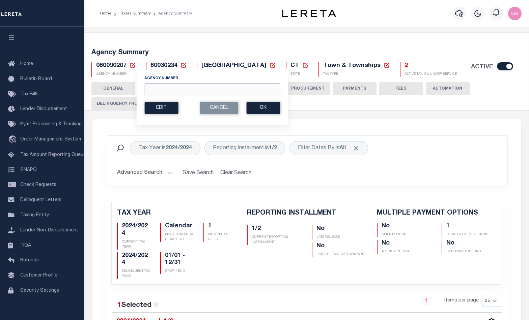
click at [158, 95] on input "Agency Number" at bounding box center [212, 89] width 136 height 13
type input "060090220"
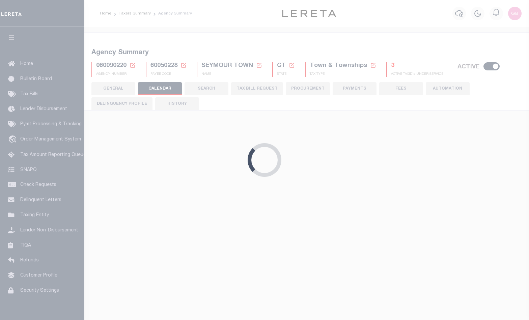
checkbox input "false"
type input "1"
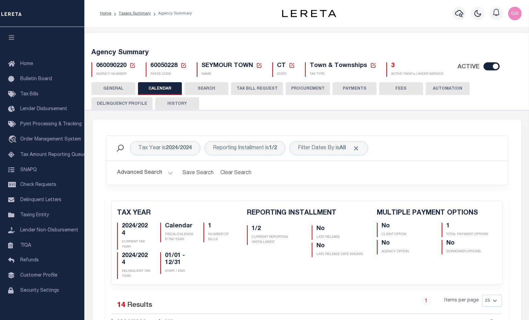
click at [133, 64] on icon at bounding box center [132, 65] width 6 height 6
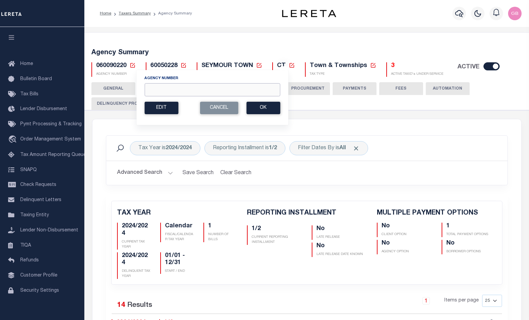
click at [165, 95] on input "Agency Number" at bounding box center [212, 89] width 136 height 13
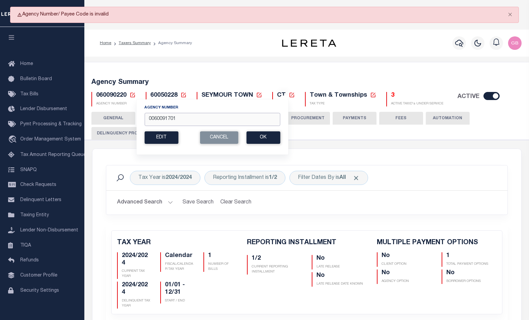
click at [152, 120] on input "0060091701" at bounding box center [212, 119] width 136 height 13
type input "060091701"
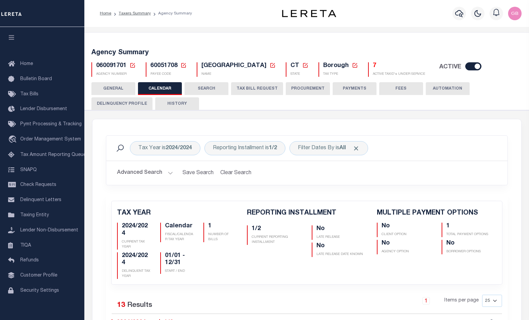
checkbox input "false"
type input "1"
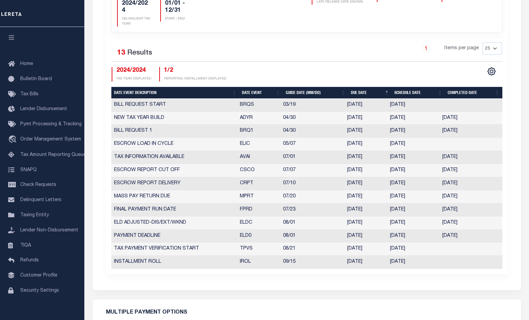
scroll to position [270, 0]
